Goal: Task Accomplishment & Management: Use online tool/utility

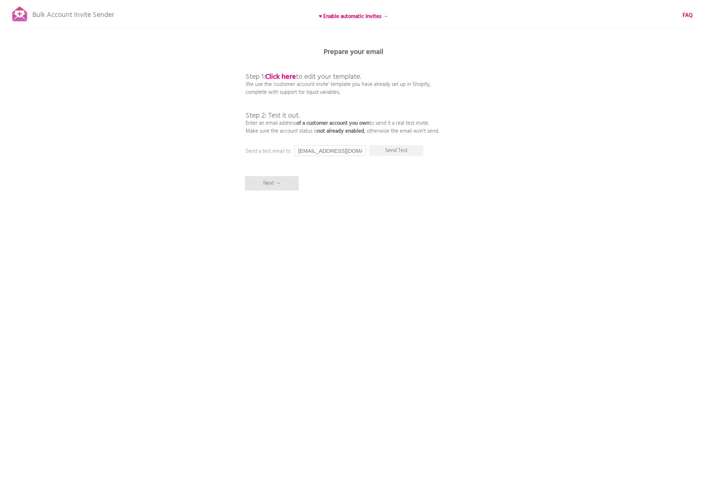
click at [346, 151] on input "[EMAIL_ADDRESS][DOMAIN_NAME]" at bounding box center [330, 150] width 72 height 11
type input "[PERSON_NAME][EMAIL_ADDRESS][DOMAIN_NAME]"
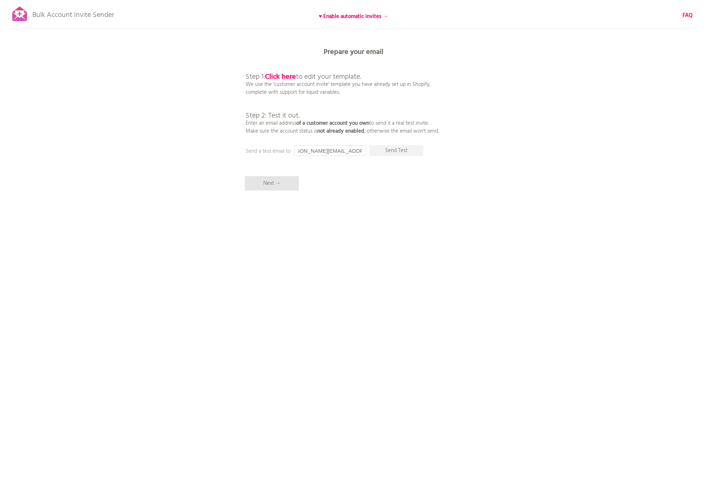
click at [353, 151] on input "[PERSON_NAME][EMAIL_ADDRESS][DOMAIN_NAME]" at bounding box center [330, 150] width 72 height 11
click at [367, 167] on div "Bulk Account Invite Sender ♥ Enable automatic invites → FAQ Synced all customer…" at bounding box center [353, 126] width 707 height 252
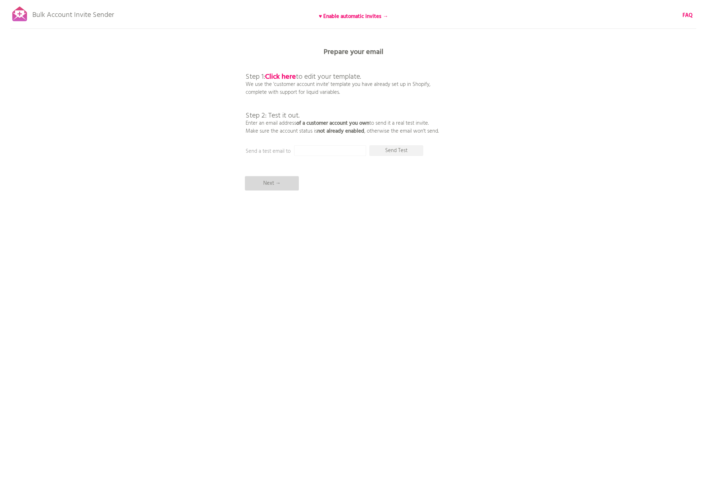
click at [289, 182] on p "Next →" at bounding box center [272, 183] width 54 height 14
